Goal: Book appointment/travel/reservation

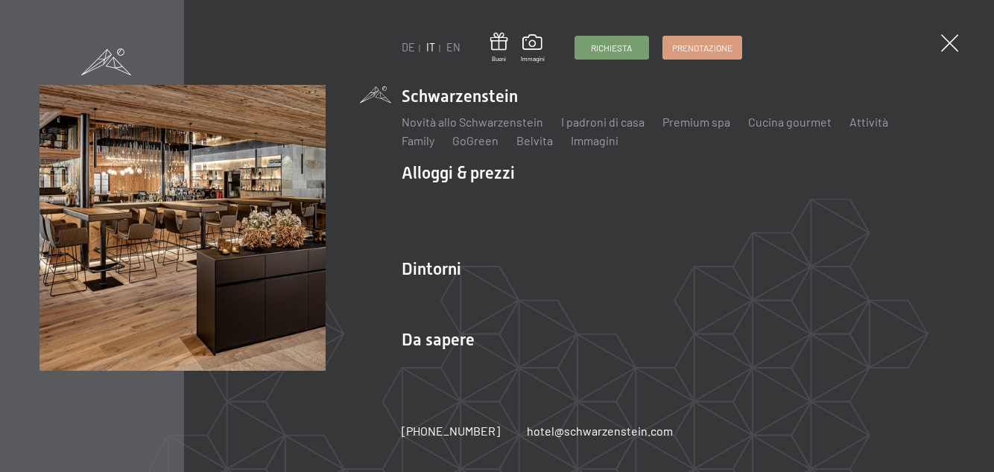
click at [434, 147] on link "Family" at bounding box center [417, 140] width 33 height 14
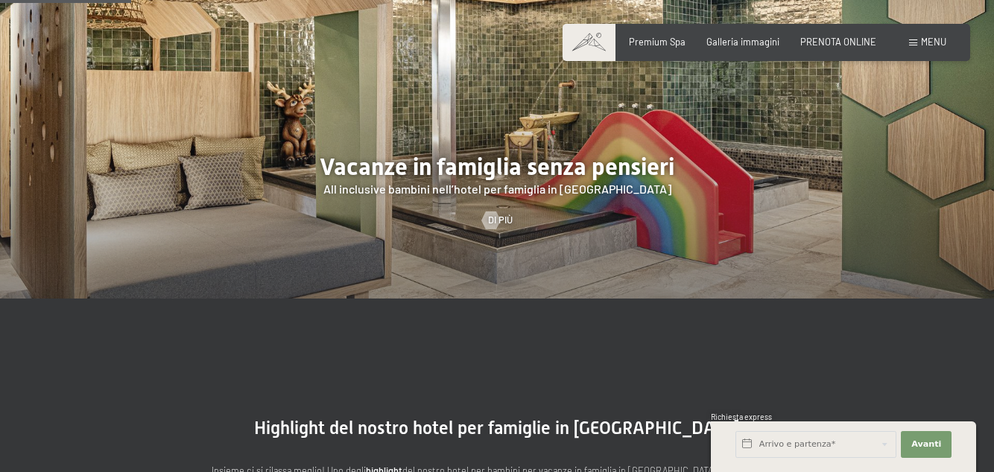
scroll to position [1169, 0]
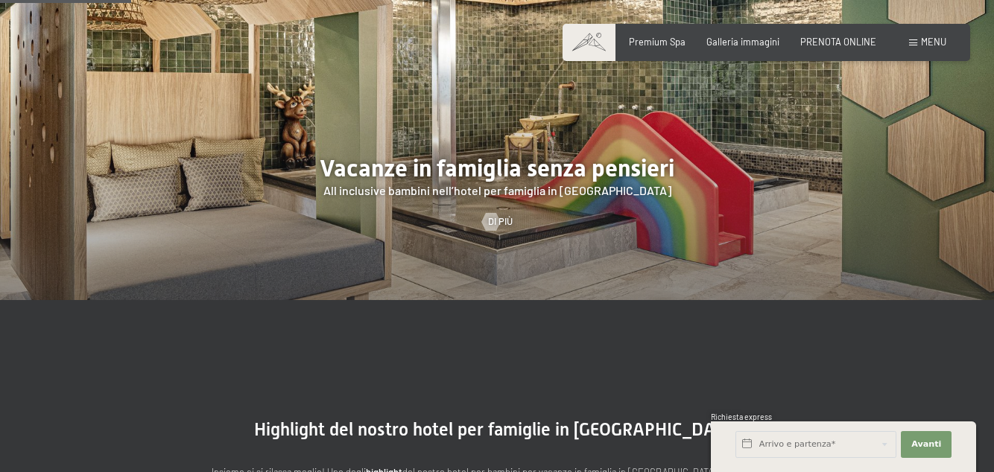
click at [503, 229] on span "Di più" at bounding box center [500, 221] width 25 height 13
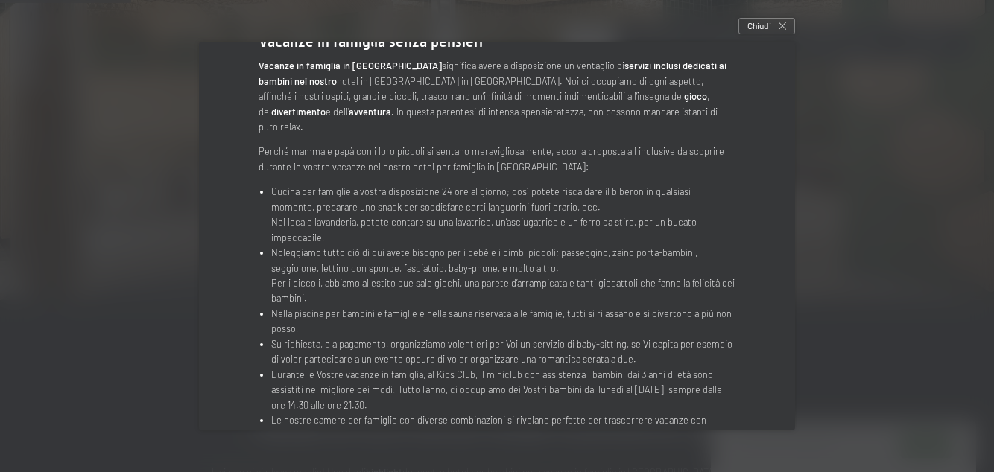
scroll to position [265, 0]
click at [783, 30] on icon at bounding box center [781, 25] width 7 height 7
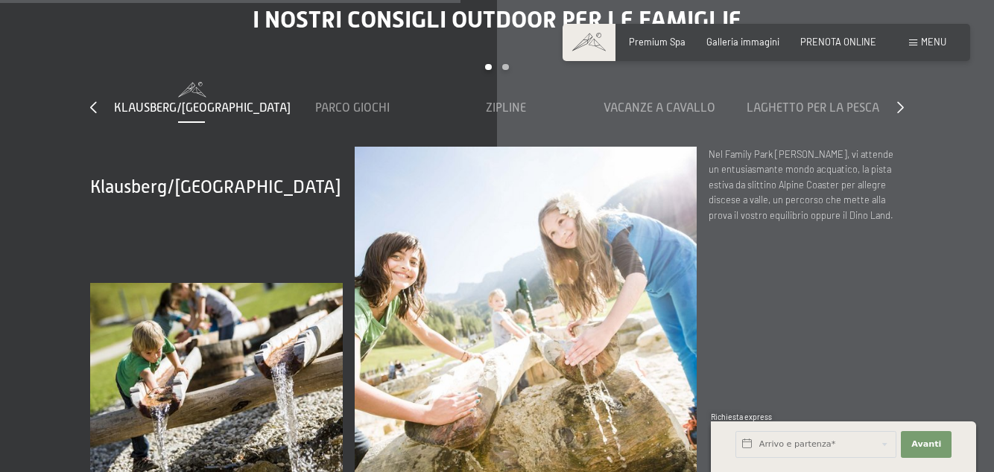
scroll to position [4130, 0]
click at [343, 115] on span "Parco giochi" at bounding box center [352, 107] width 74 height 13
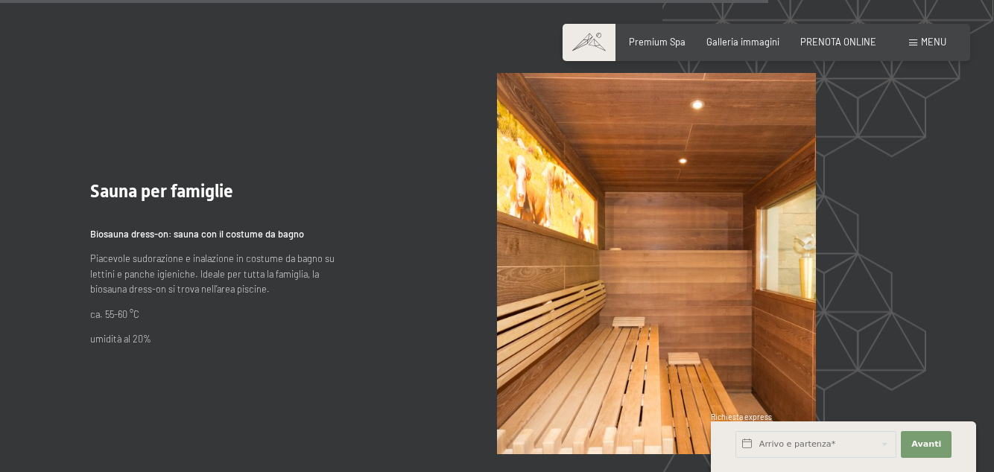
scroll to position [6855, 0]
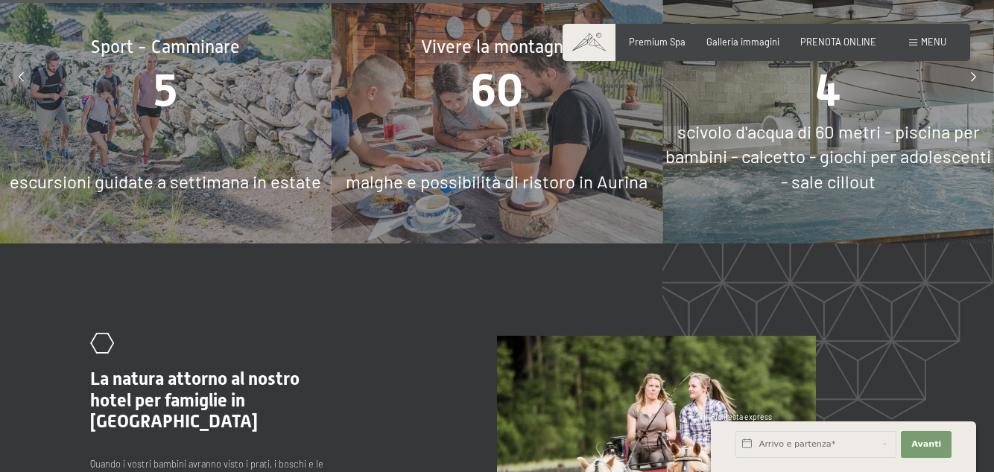
click at [740, 40] on span "Galleria immagini" at bounding box center [742, 42] width 73 height 12
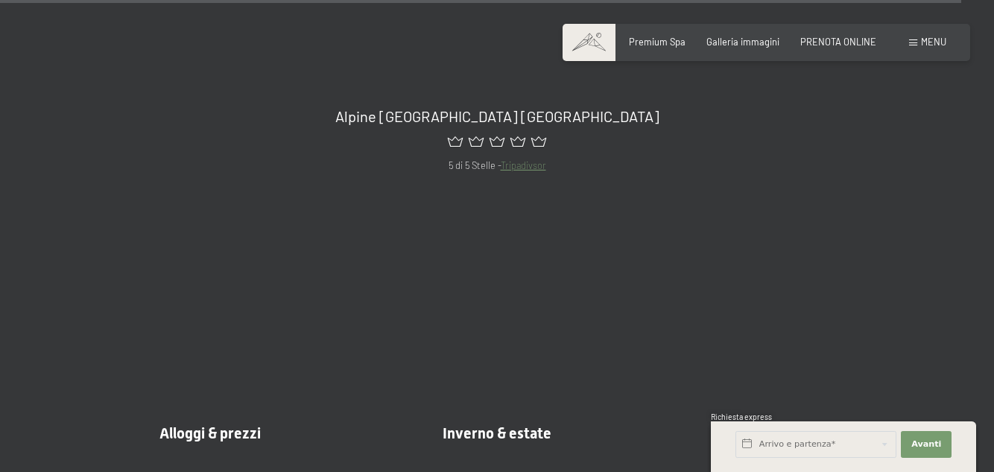
scroll to position [13705, 0]
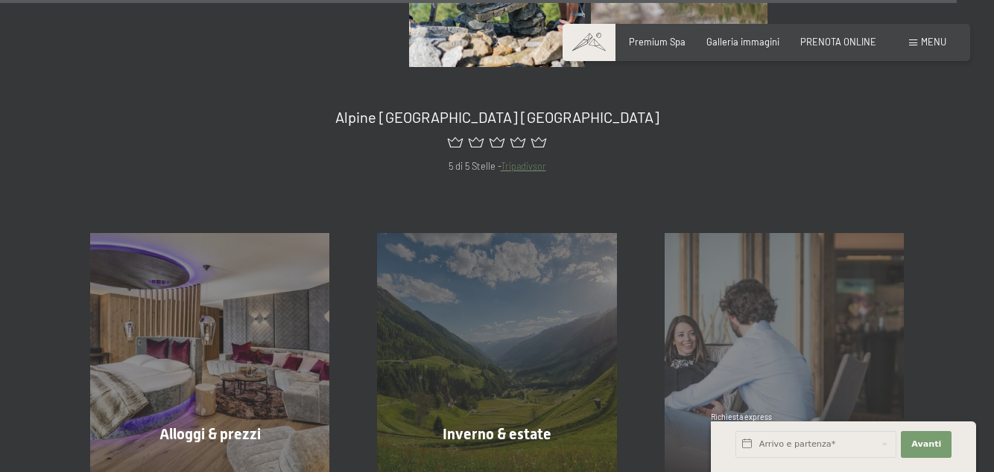
click at [918, 45] on div "Menu" at bounding box center [927, 42] width 37 height 13
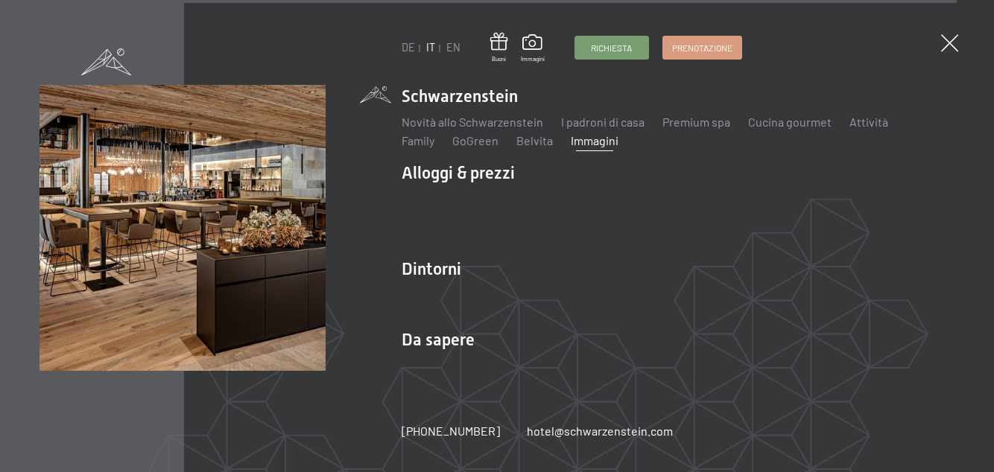
click at [448, 174] on li "Alloggi & prezzi Servizi inclusi Camere & prezzi Lista Offerte Lista Prezzi per…" at bounding box center [677, 204] width 552 height 84
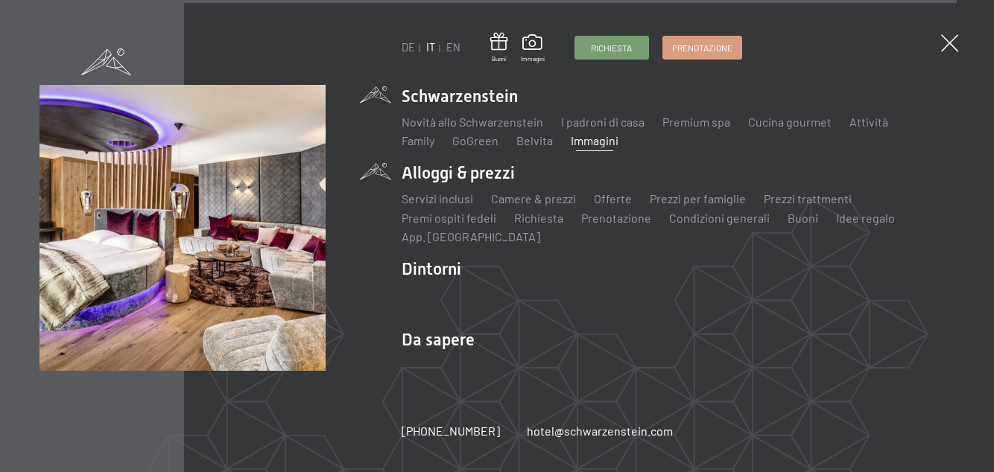
click at [608, 213] on link "Prenotazione" at bounding box center [616, 218] width 70 height 14
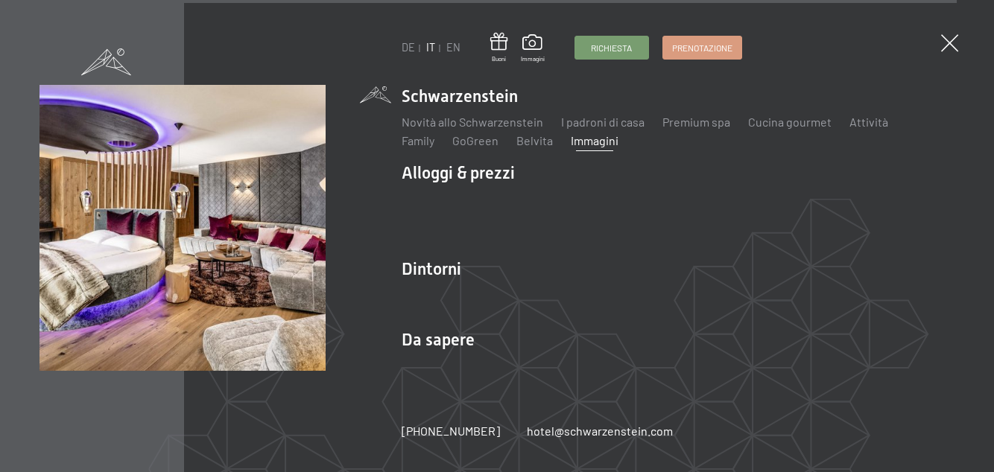
click at [606, 201] on link "Offerte" at bounding box center [613, 198] width 38 height 14
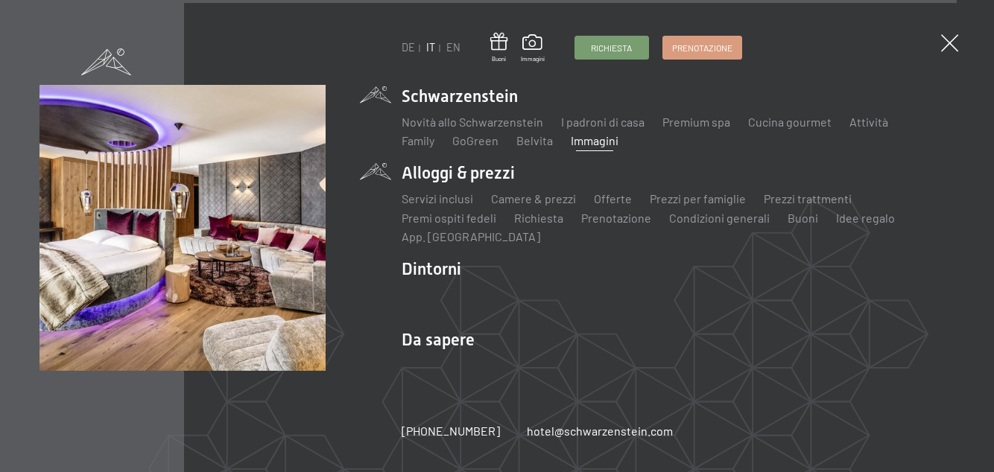
click at [672, 198] on link "Prezzi per famiglie" at bounding box center [697, 198] width 96 height 14
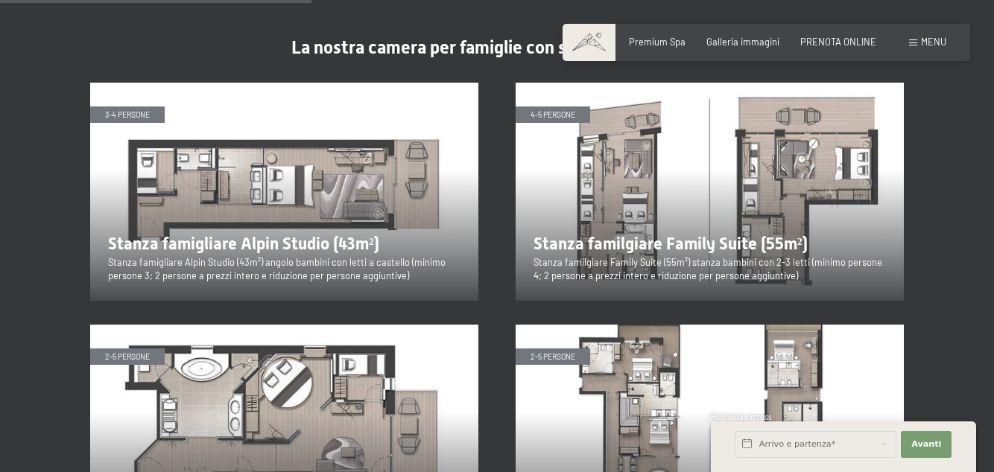
scroll to position [1582, 0]
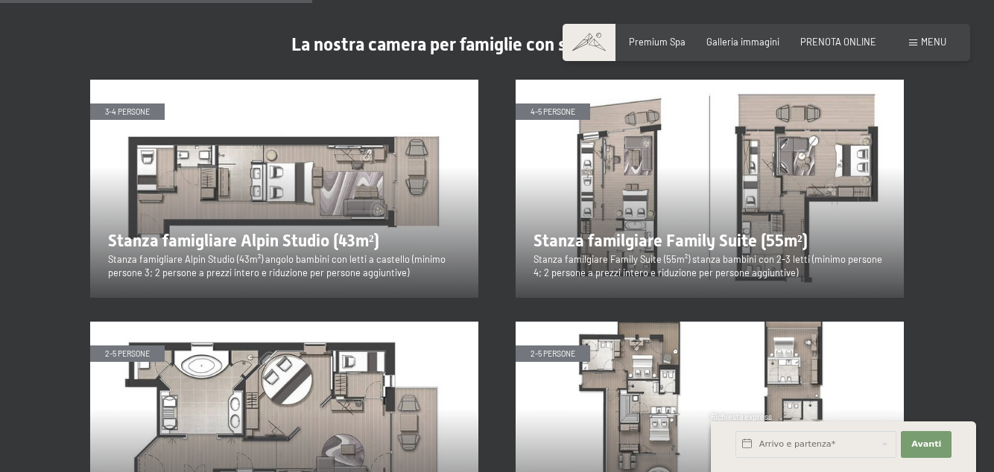
click at [212, 201] on img at bounding box center [284, 189] width 388 height 218
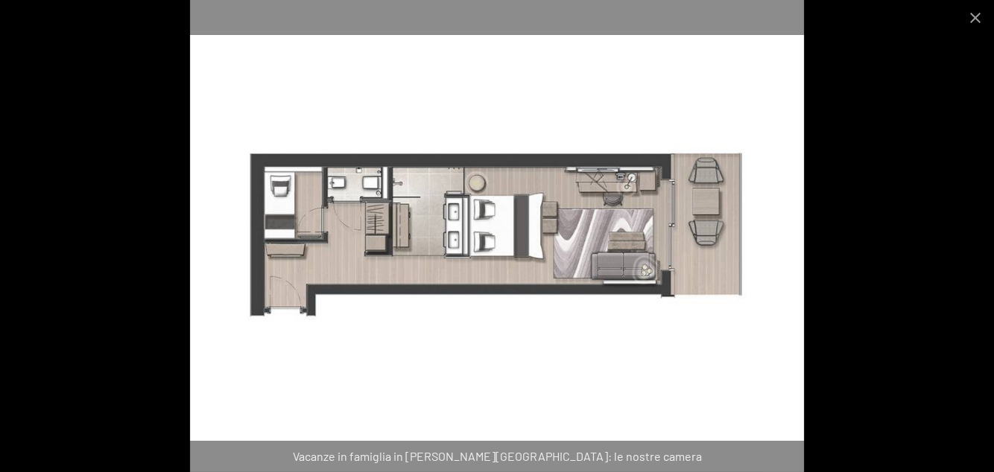
scroll to position [2061, 0]
click at [980, 22] on button "Close gallery" at bounding box center [974, 17] width 37 height 35
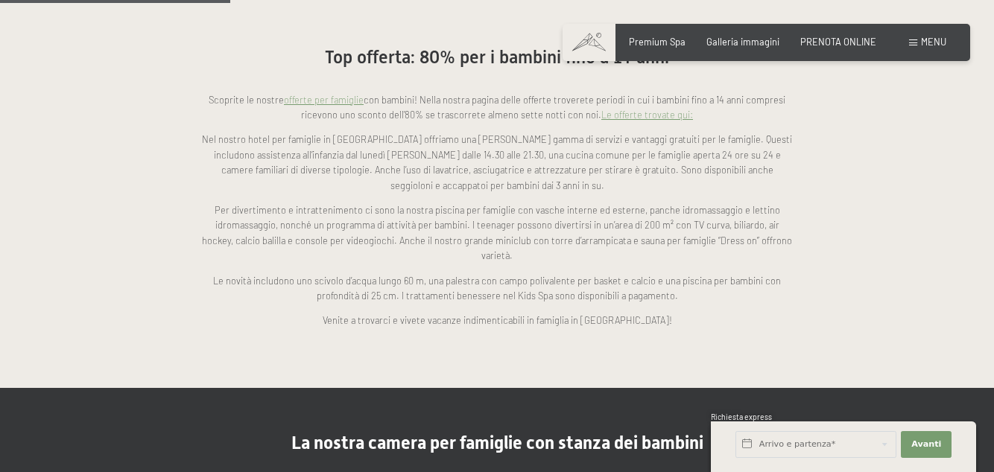
scroll to position [1187, 0]
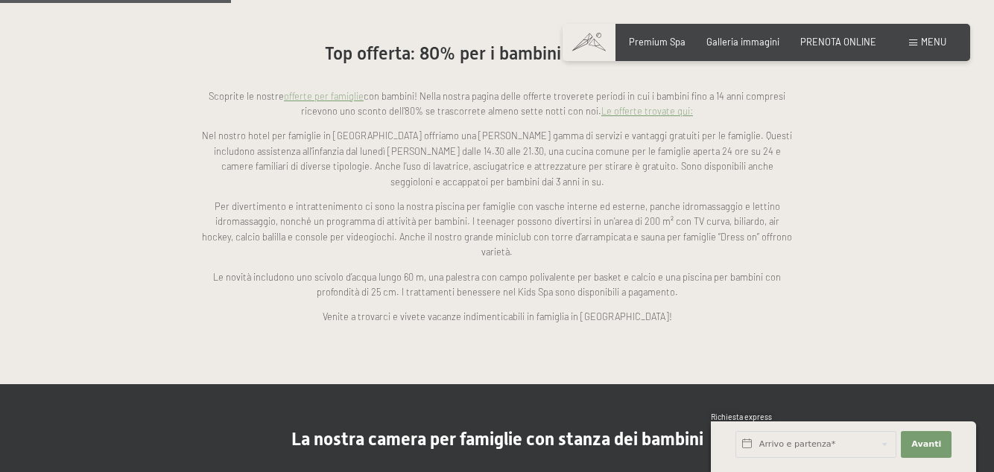
click at [856, 45] on span "PRENOTA ONLINE" at bounding box center [838, 42] width 76 height 12
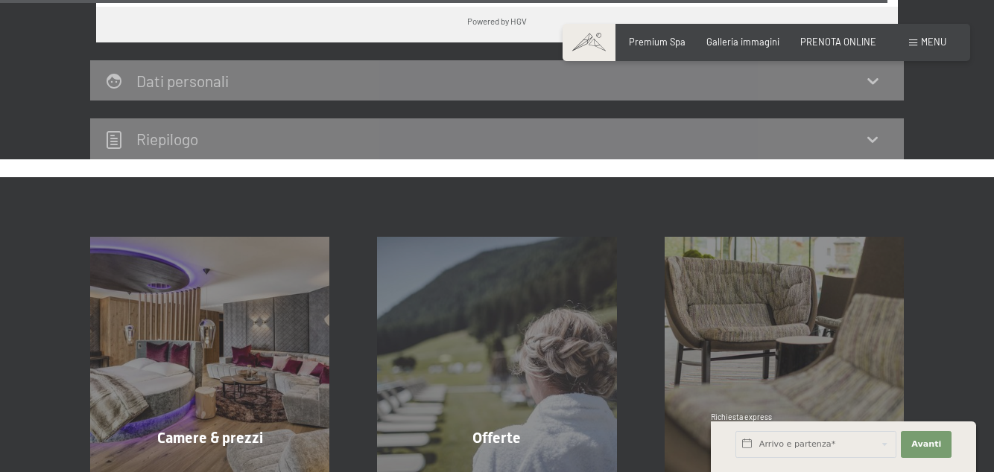
scroll to position [4683, 0]
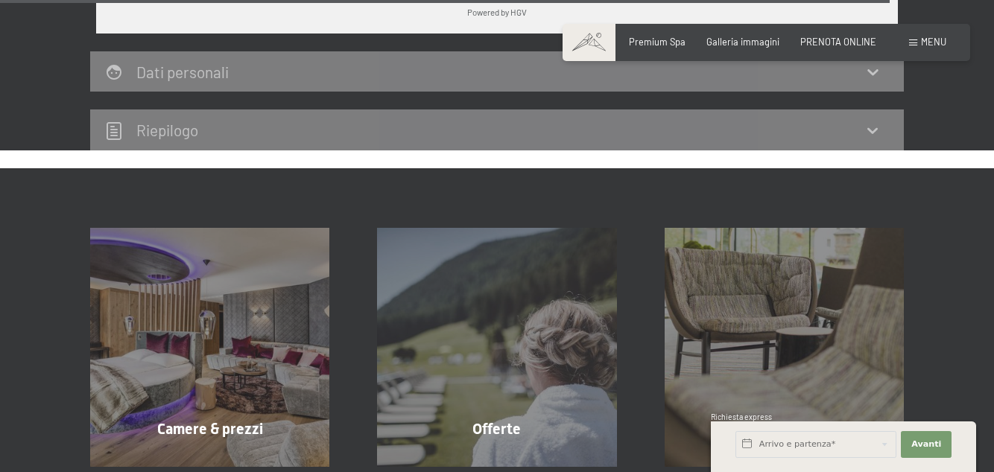
click at [247, 347] on div "Camere & prezzi mostra altro" at bounding box center [209, 347] width 287 height 239
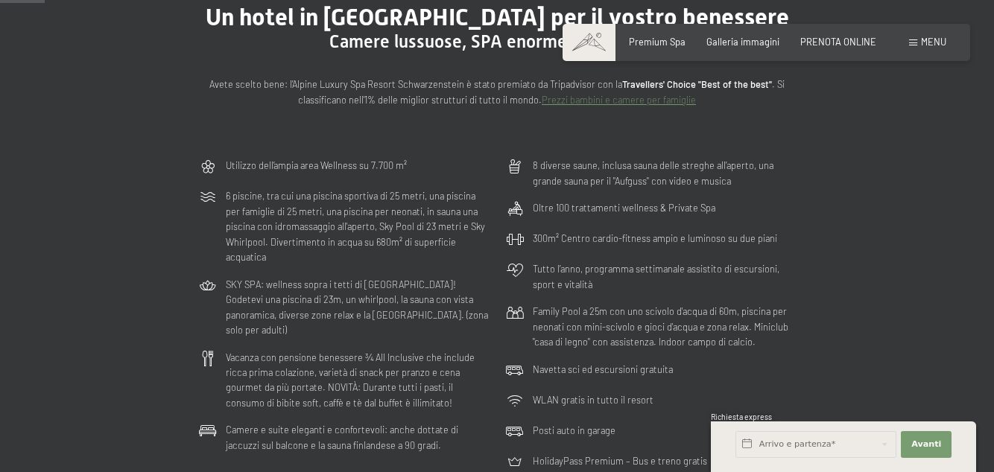
scroll to position [157, 0]
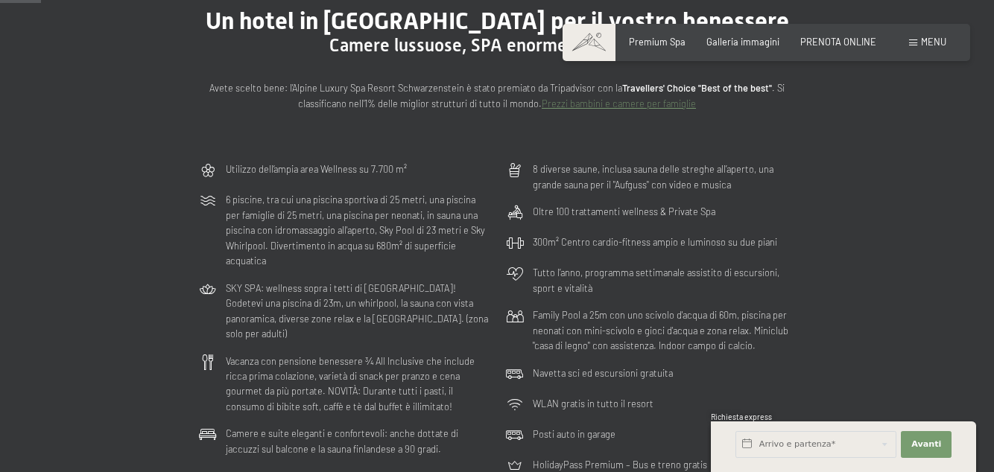
click at [634, 107] on link "Prezzi bambini e camere per famiglie" at bounding box center [618, 104] width 154 height 12
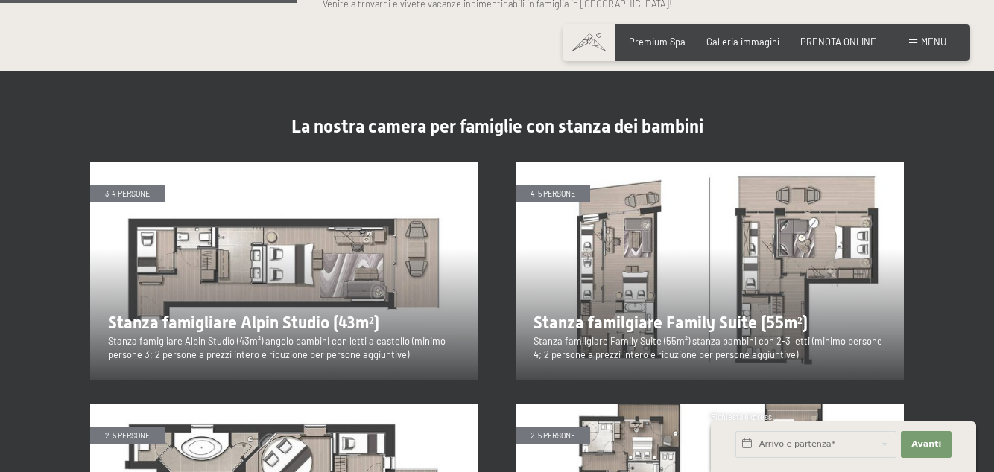
click at [136, 162] on img at bounding box center [284, 271] width 388 height 218
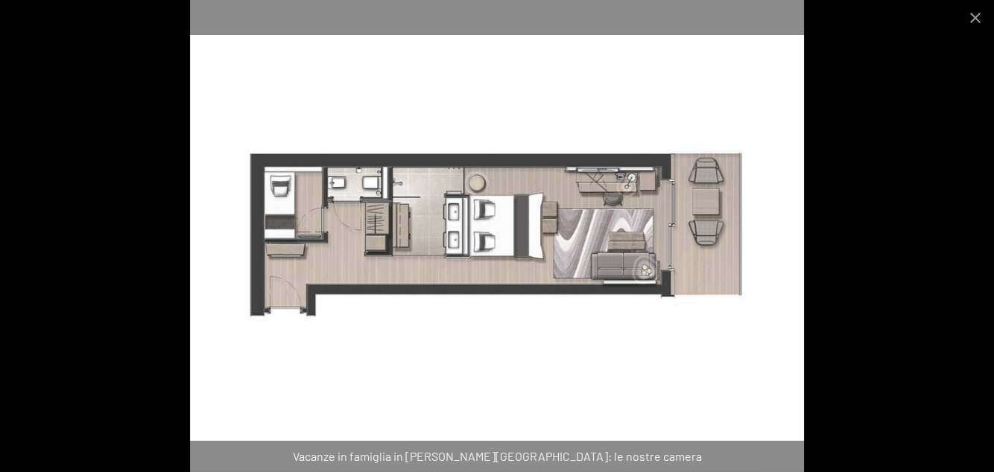
scroll to position [1738, 0]
click at [346, 317] on img at bounding box center [497, 236] width 614 height 472
click at [273, 334] on img at bounding box center [497, 236] width 614 height 472
click at [307, 375] on img at bounding box center [497, 236] width 614 height 472
click at [322, 407] on img at bounding box center [497, 236] width 614 height 472
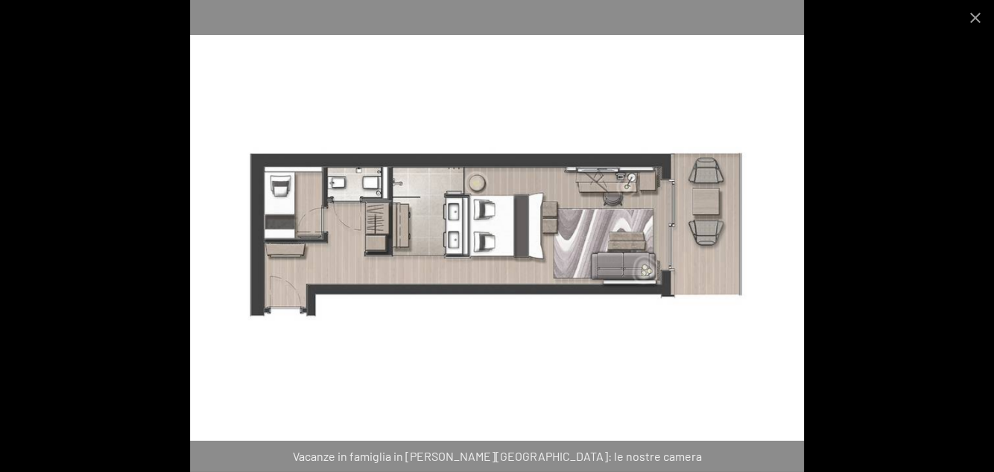
click at [400, 471] on div "Vacanze in famiglia in Valle Aurina: le nostre camera" at bounding box center [497, 456] width 994 height 31
click at [396, 471] on div "Vacanze in famiglia in Valle Aurina: le nostre camera" at bounding box center [497, 456] width 994 height 31
click at [983, 21] on button "Close gallery" at bounding box center [974, 17] width 37 height 35
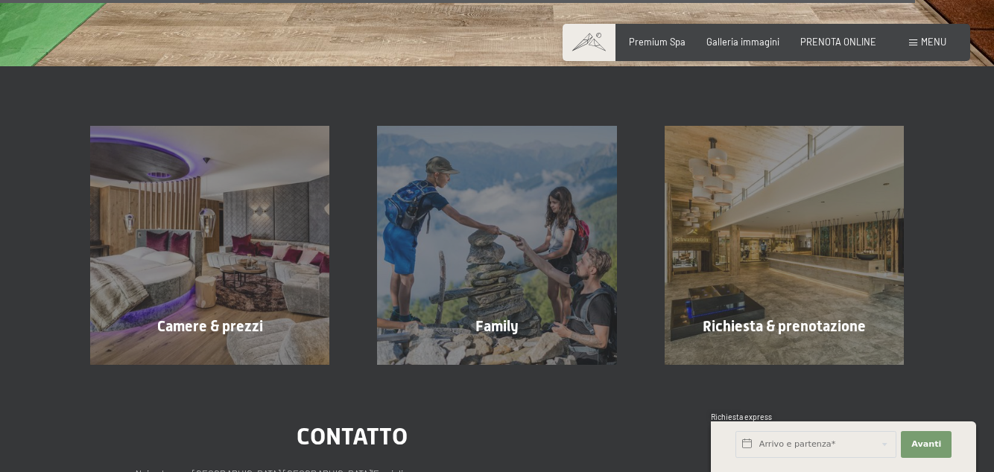
scroll to position [4759, 0]
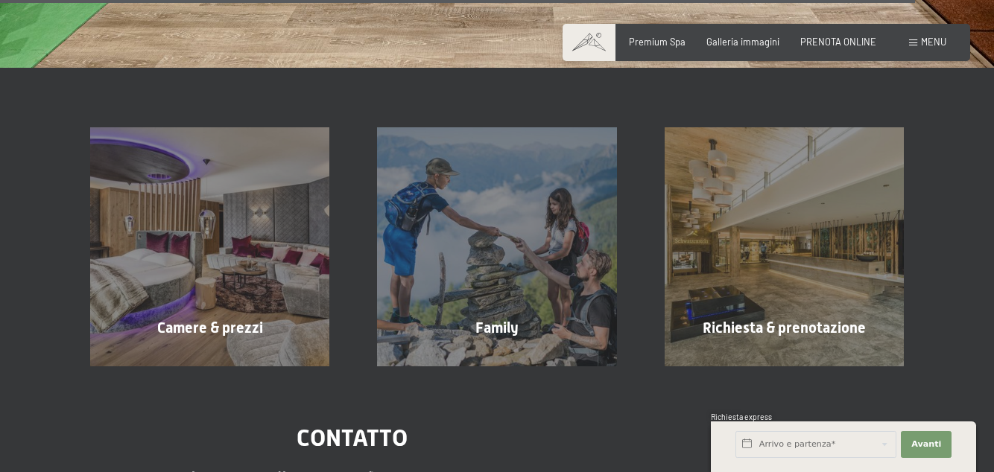
click at [217, 226] on div "Camere & prezzi mostra altro" at bounding box center [209, 246] width 287 height 239
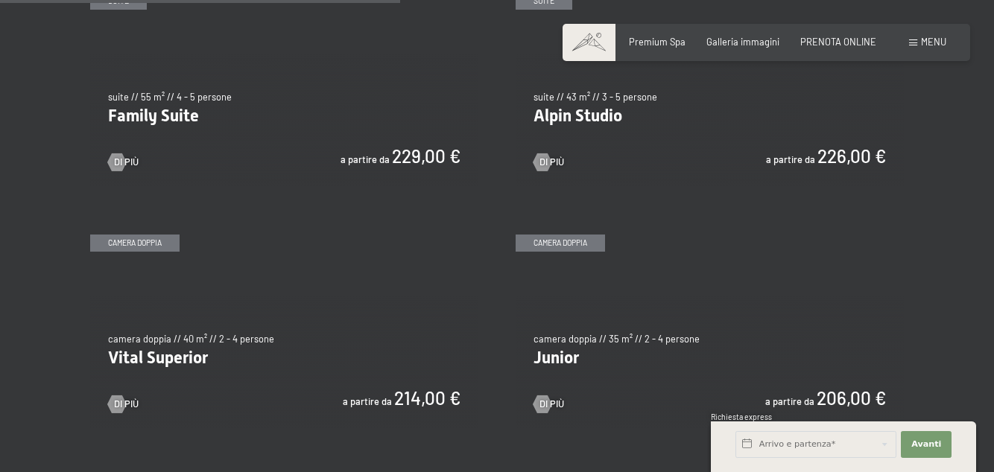
scroll to position [1549, 0]
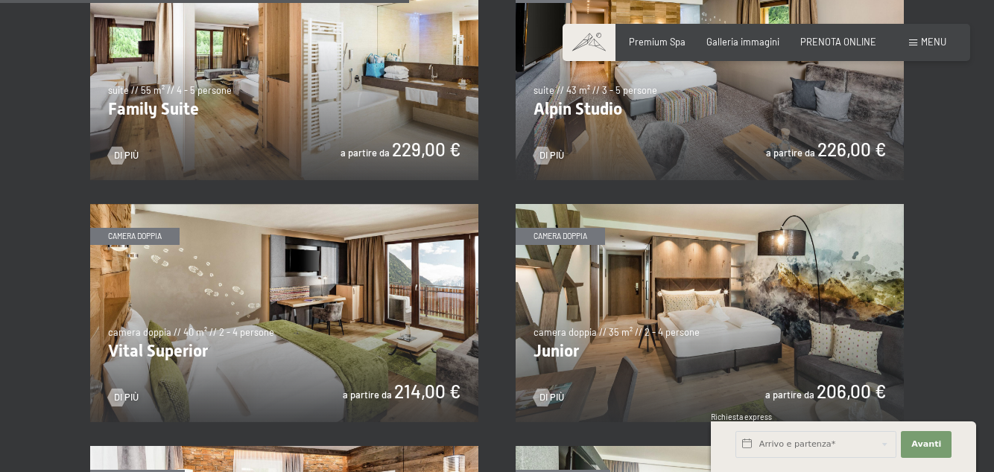
click at [712, 318] on img at bounding box center [709, 313] width 388 height 218
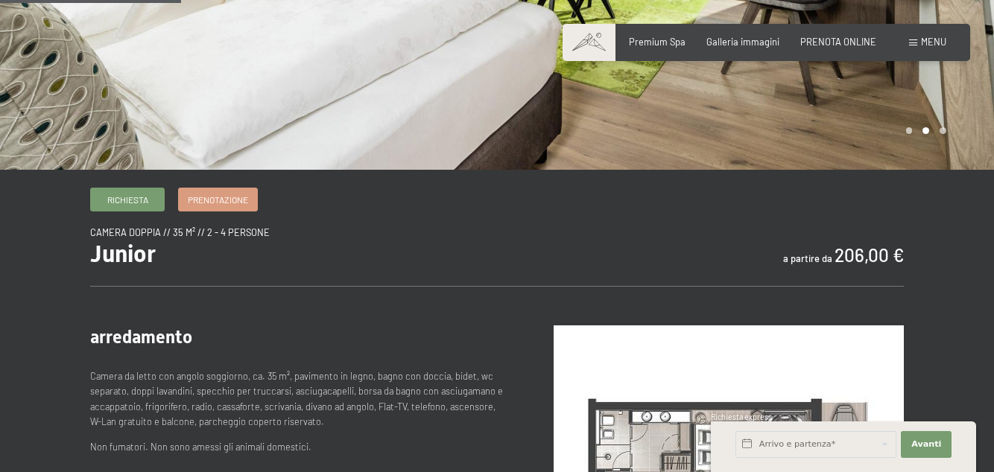
scroll to position [310, 0]
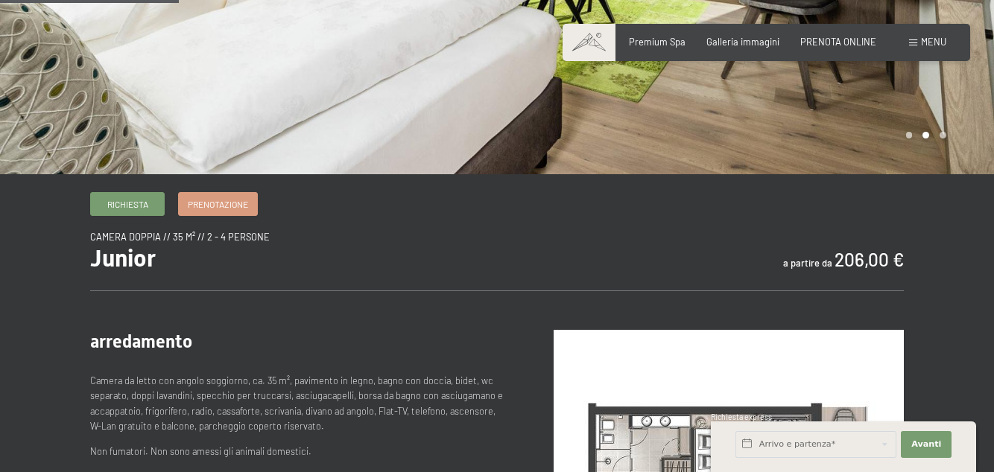
click at [233, 205] on span "Prenotazione" at bounding box center [218, 204] width 60 height 13
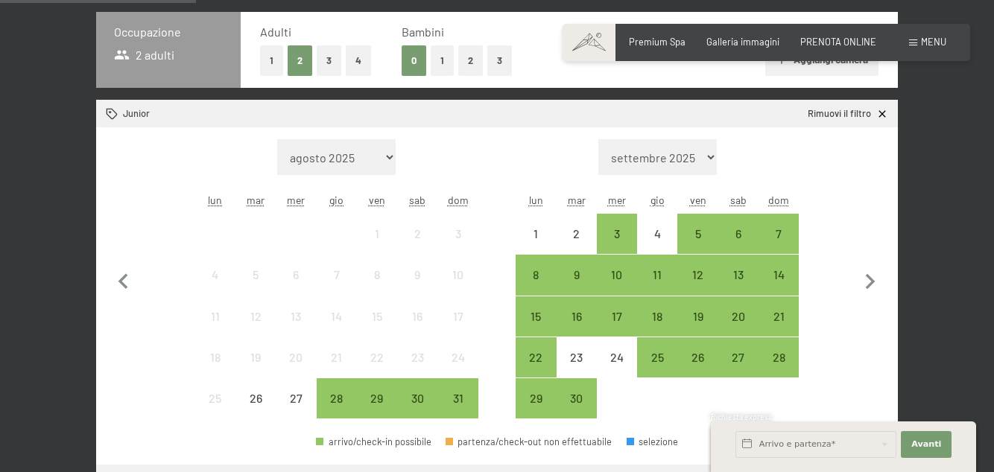
scroll to position [352, 0]
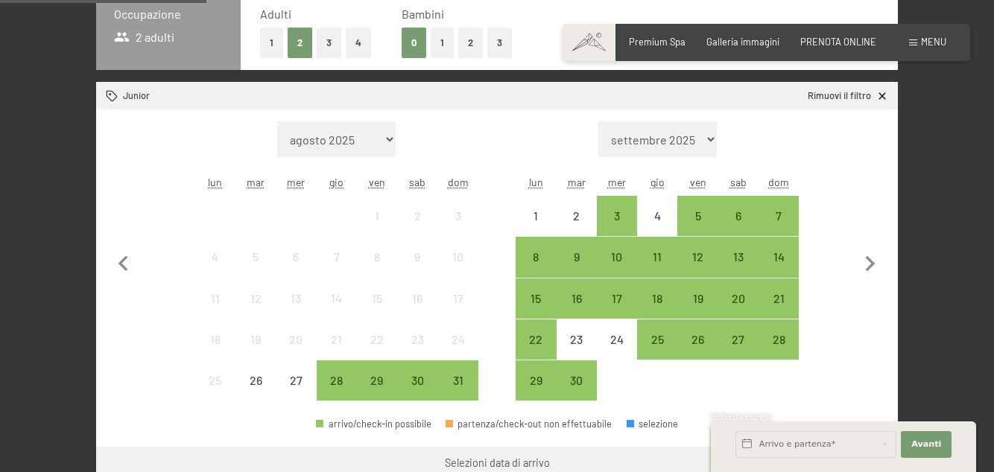
click at [527, 261] on div "8" at bounding box center [535, 269] width 37 height 37
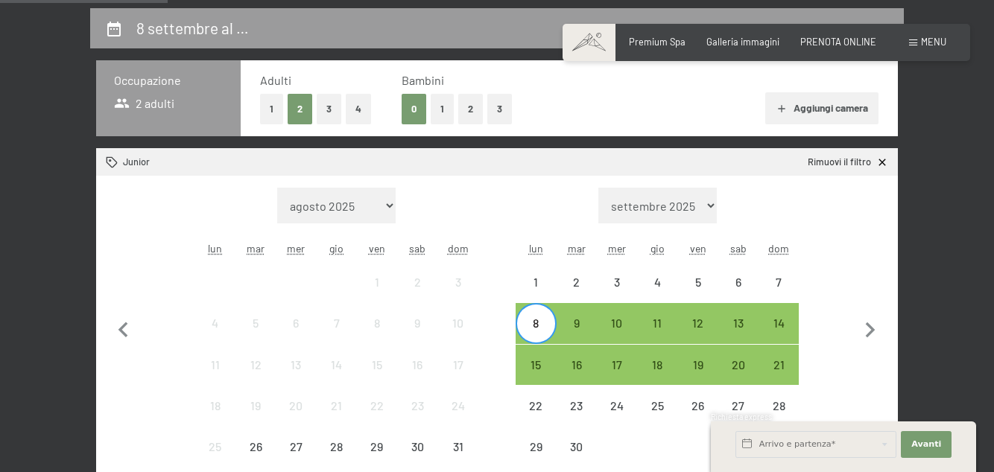
scroll to position [287, 0]
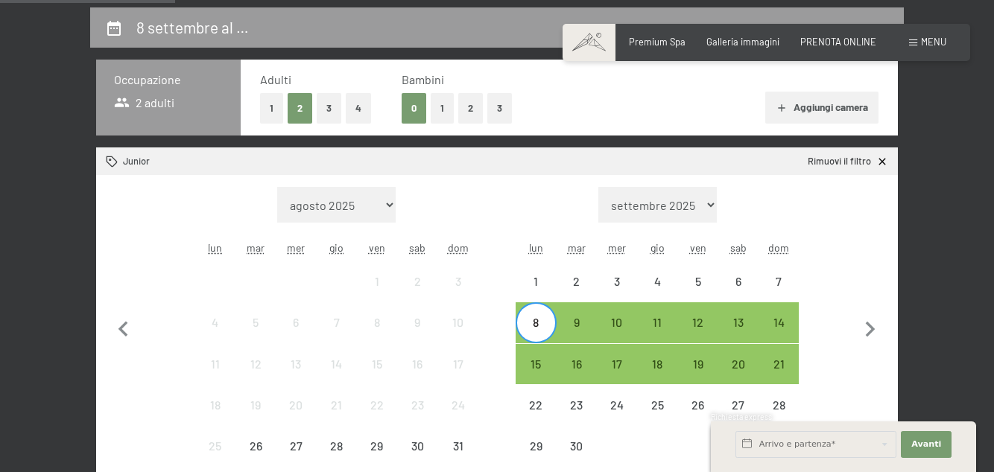
click at [468, 112] on button "2" at bounding box center [470, 108] width 25 height 31
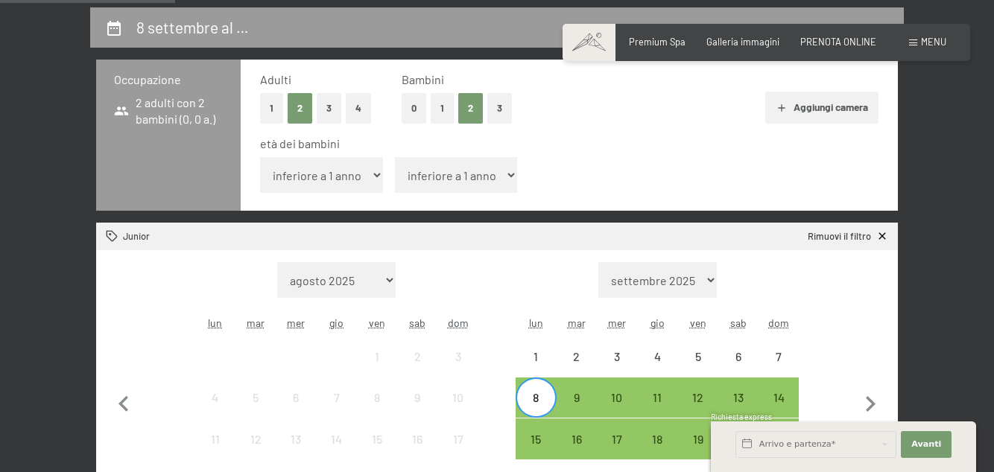
click at [331, 171] on select "inferiore a 1 anno 1 anno 2 anni 3 anni 4 anni 5 anni 6 anni 7 anni 8 anni 9 an…" at bounding box center [321, 175] width 123 height 36
select select "4"
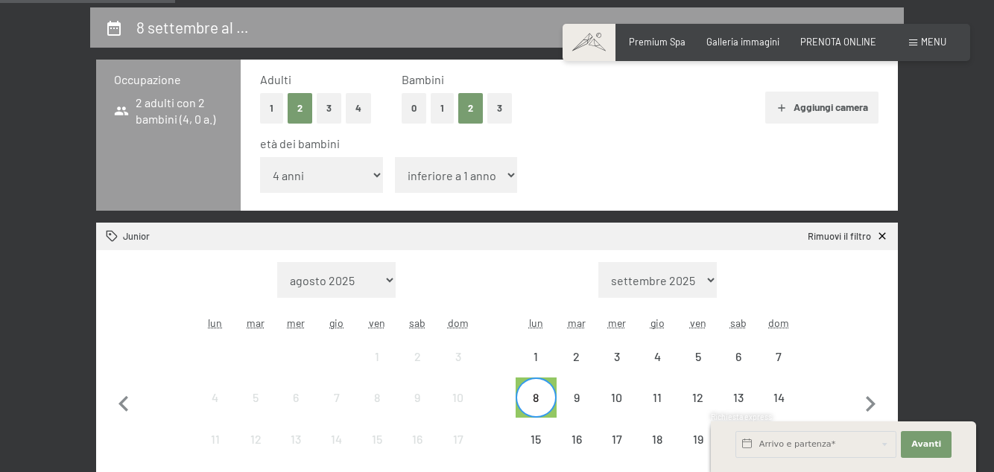
click at [483, 180] on select "inferiore a 1 anno 1 anno 2 anni 3 anni 4 anni 5 anni 6 anni 7 anni 8 anni 9 an…" at bounding box center [456, 175] width 123 height 36
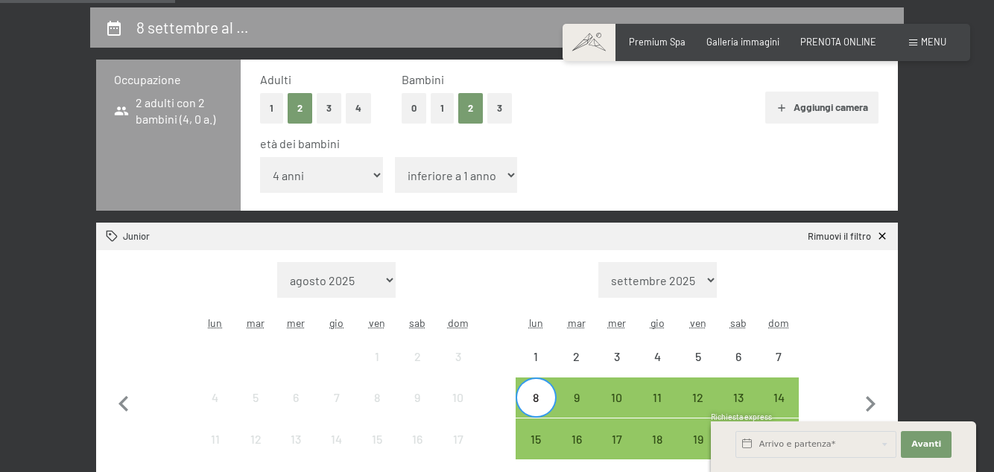
select select "6"
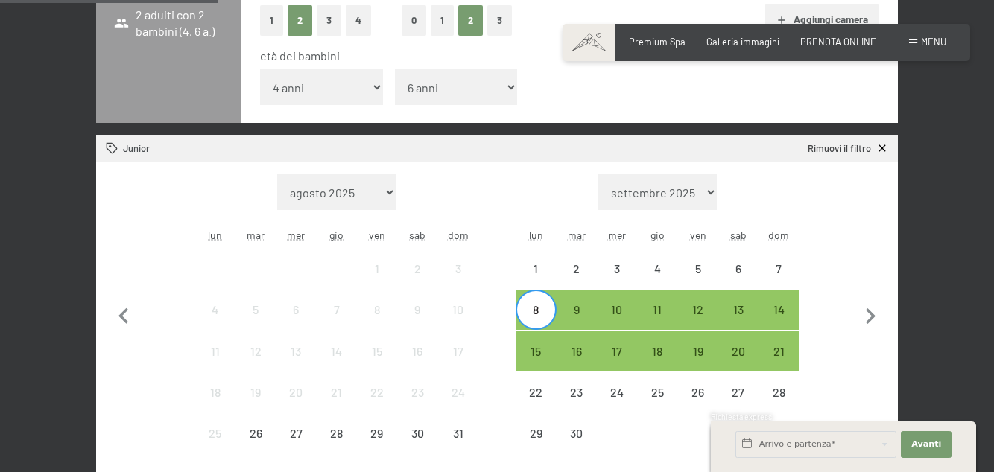
scroll to position [375, 0]
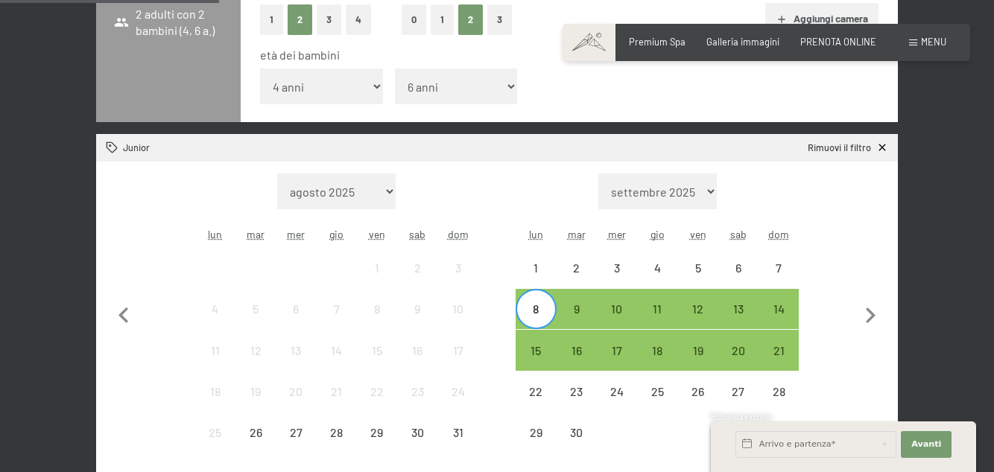
click at [696, 274] on div "5" at bounding box center [696, 280] width 37 height 37
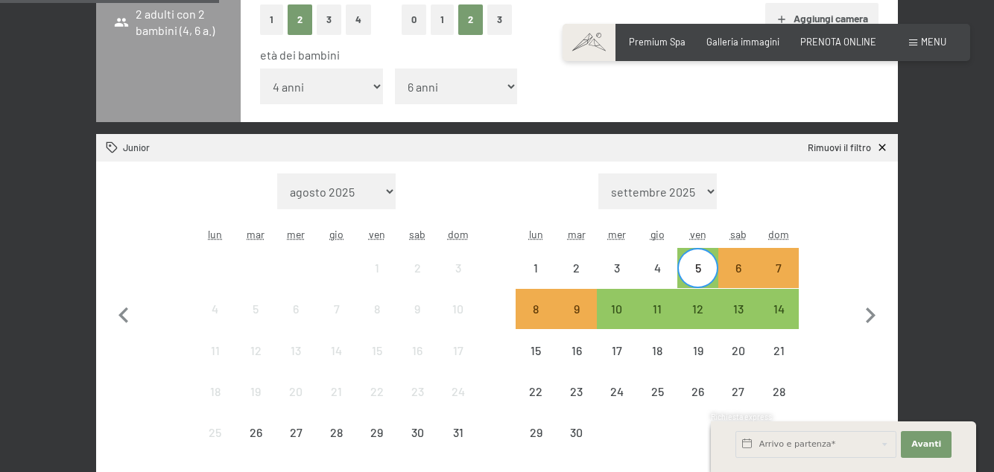
click at [534, 315] on div "8" at bounding box center [535, 321] width 37 height 37
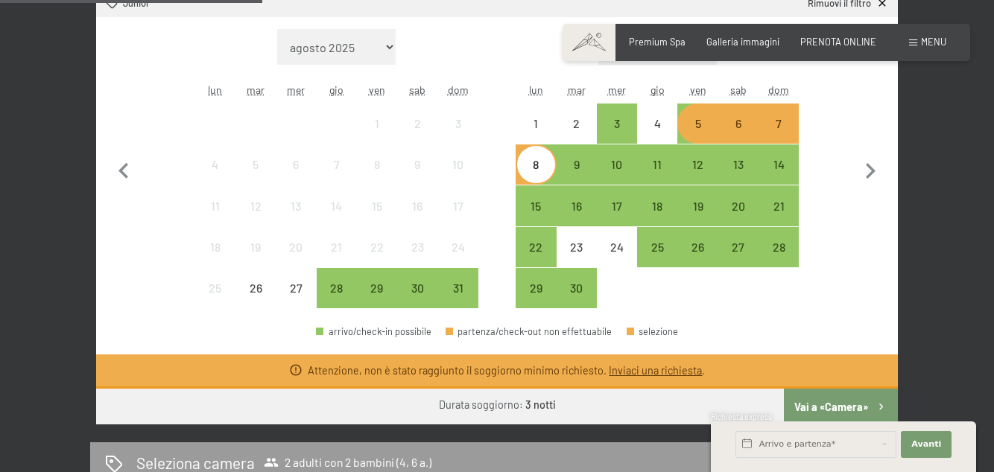
scroll to position [519, 0]
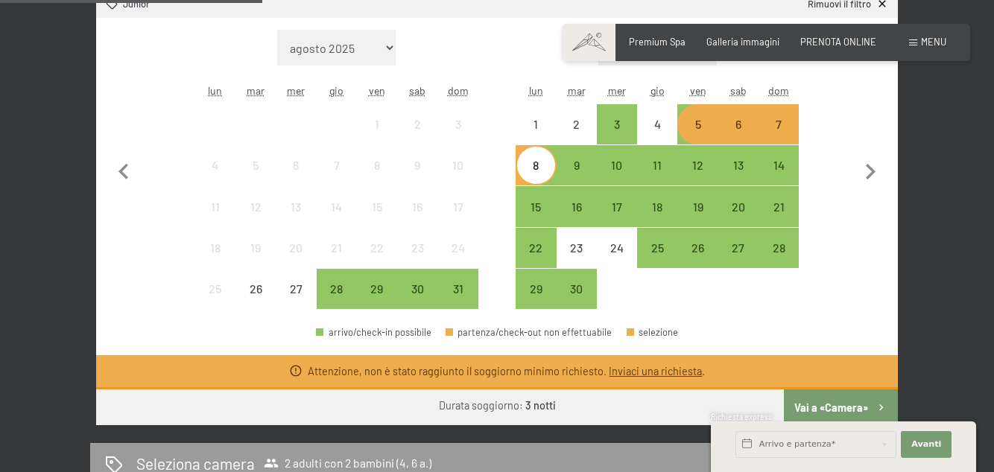
click at [698, 124] on div "5" at bounding box center [696, 136] width 37 height 37
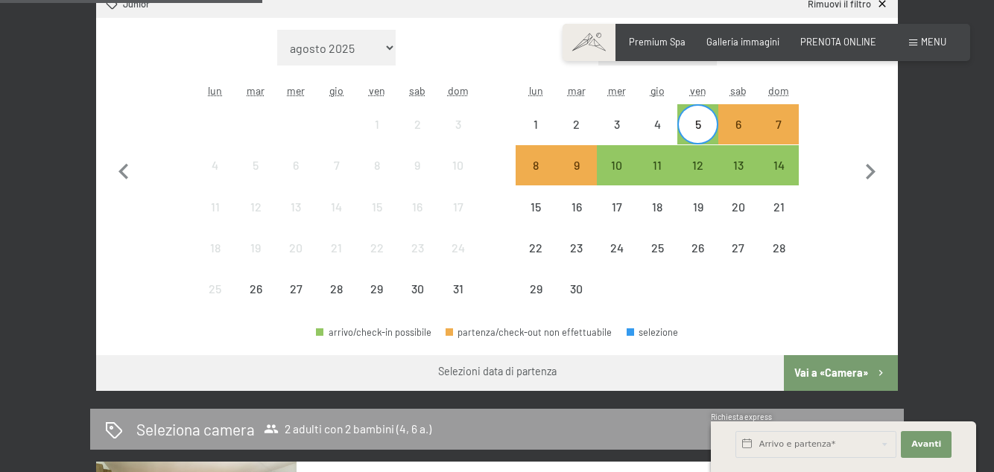
click at [781, 125] on div "7" at bounding box center [778, 136] width 37 height 37
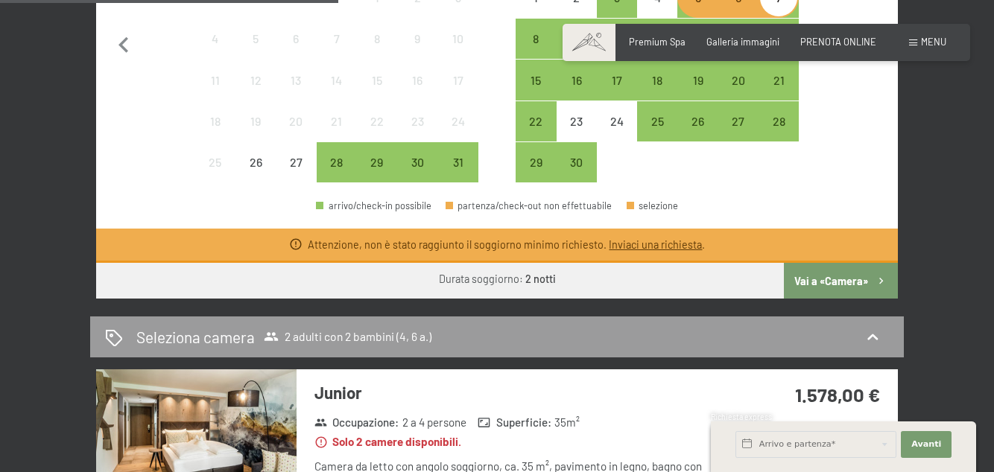
scroll to position [646, 0]
